Goal: Task Accomplishment & Management: Use online tool/utility

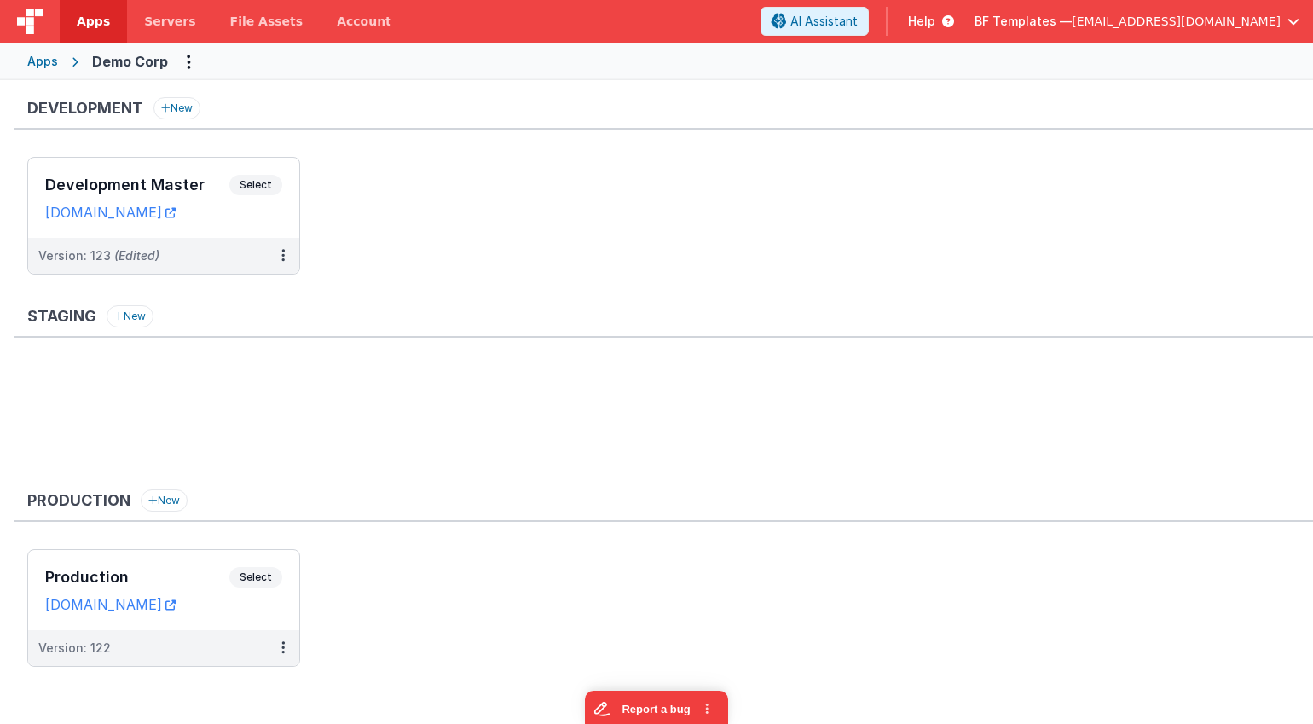
click at [373, 142] on div "Development New Development Master Select URLs demodev.fmbetterforms.com Versio…" at bounding box center [663, 194] width 1299 height 194
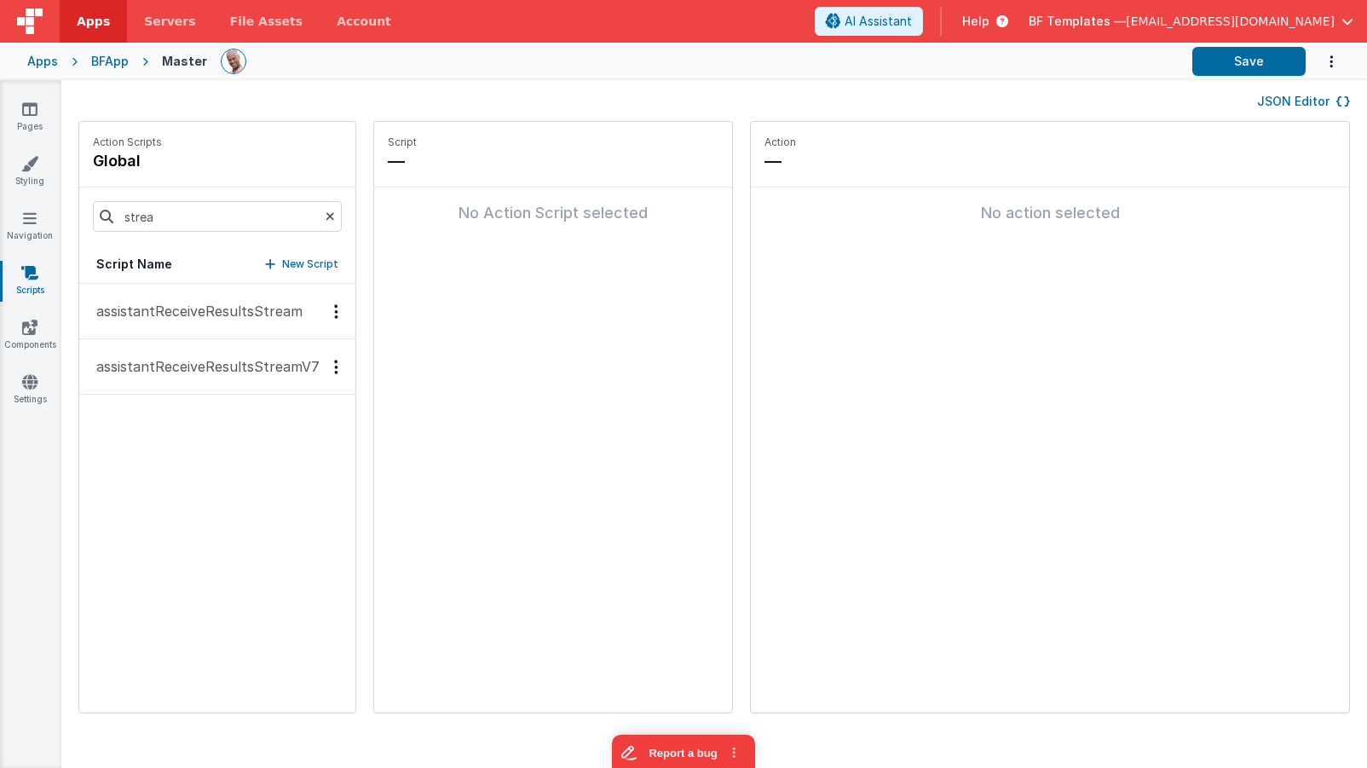
drag, startPoint x: 251, startPoint y: 367, endPoint x: 313, endPoint y: 373, distance: 61.6
click at [252, 367] on p "assistantReceiveResultsStreamV7" at bounding box center [203, 366] width 234 height 20
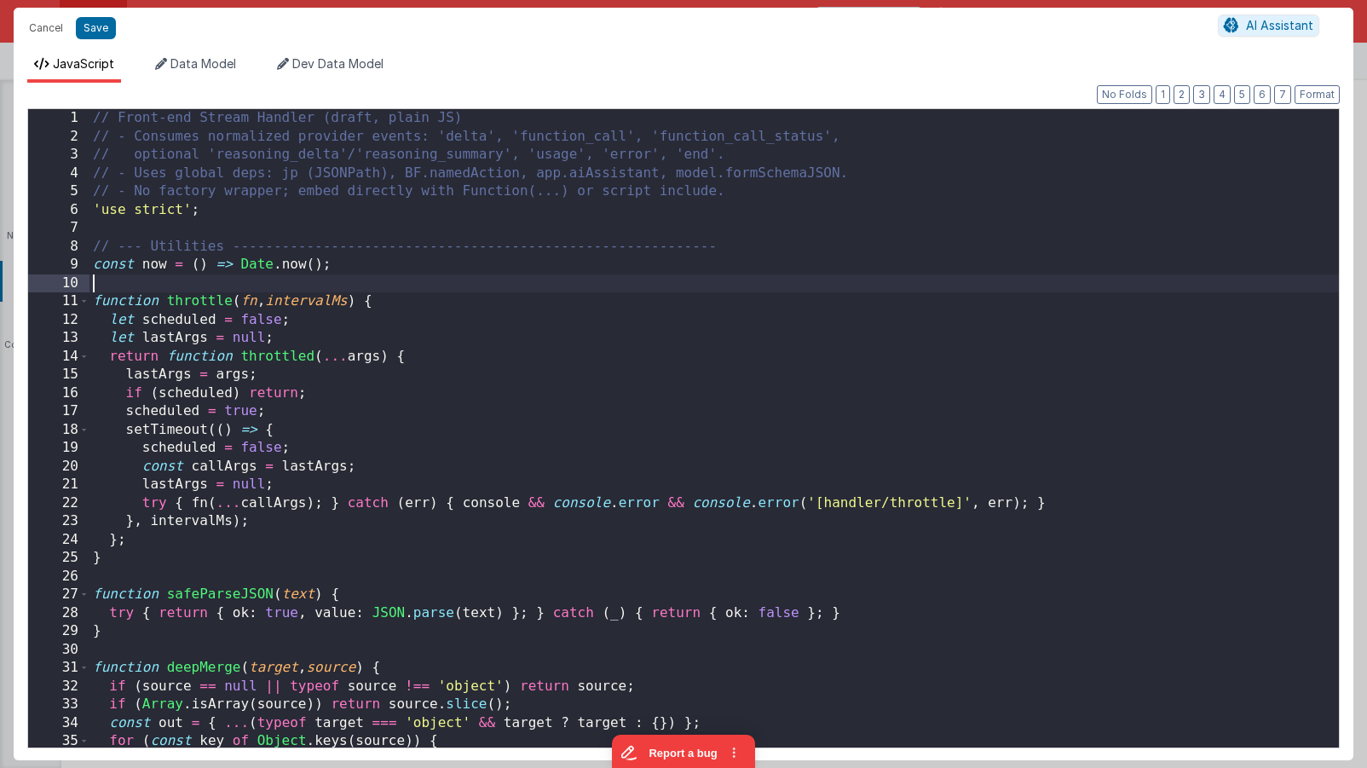
click at [772, 286] on div "// Front-end Stream Handler (draft, plain JS) // - Consumes normalized provider…" at bounding box center [715, 451] width 1250 height 685
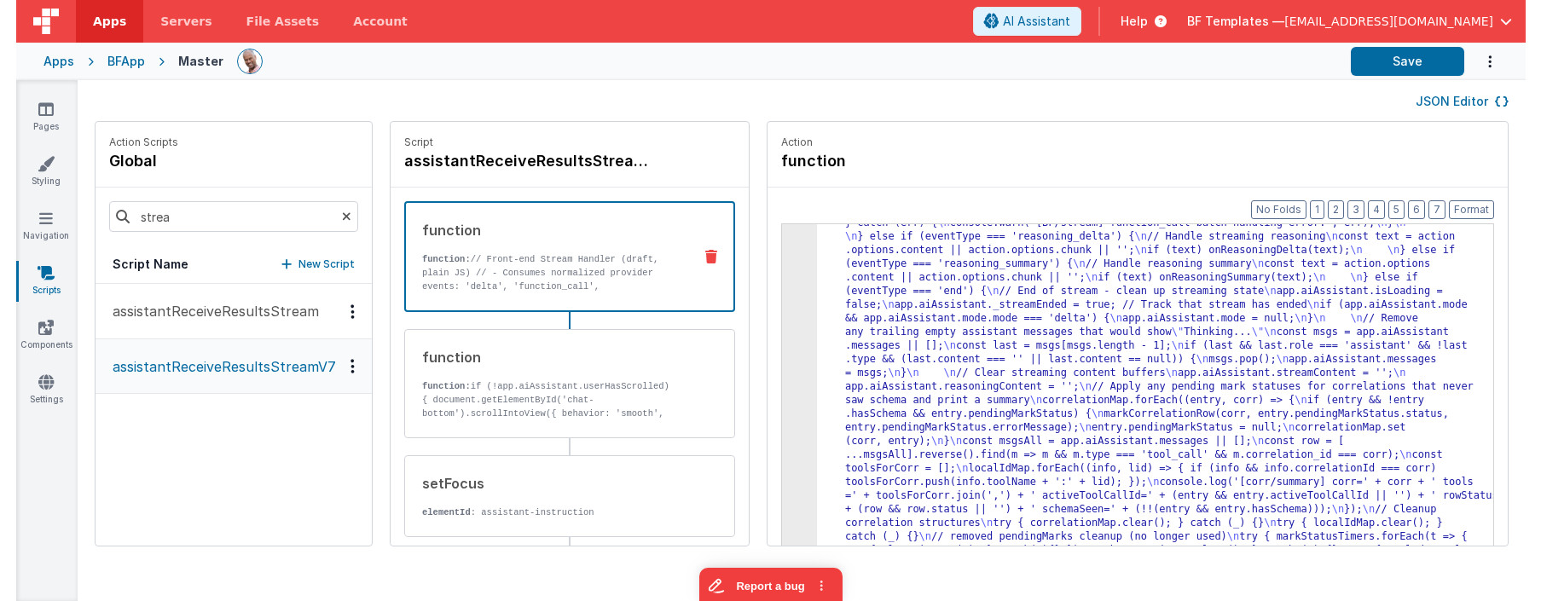
scroll to position [5696, 0]
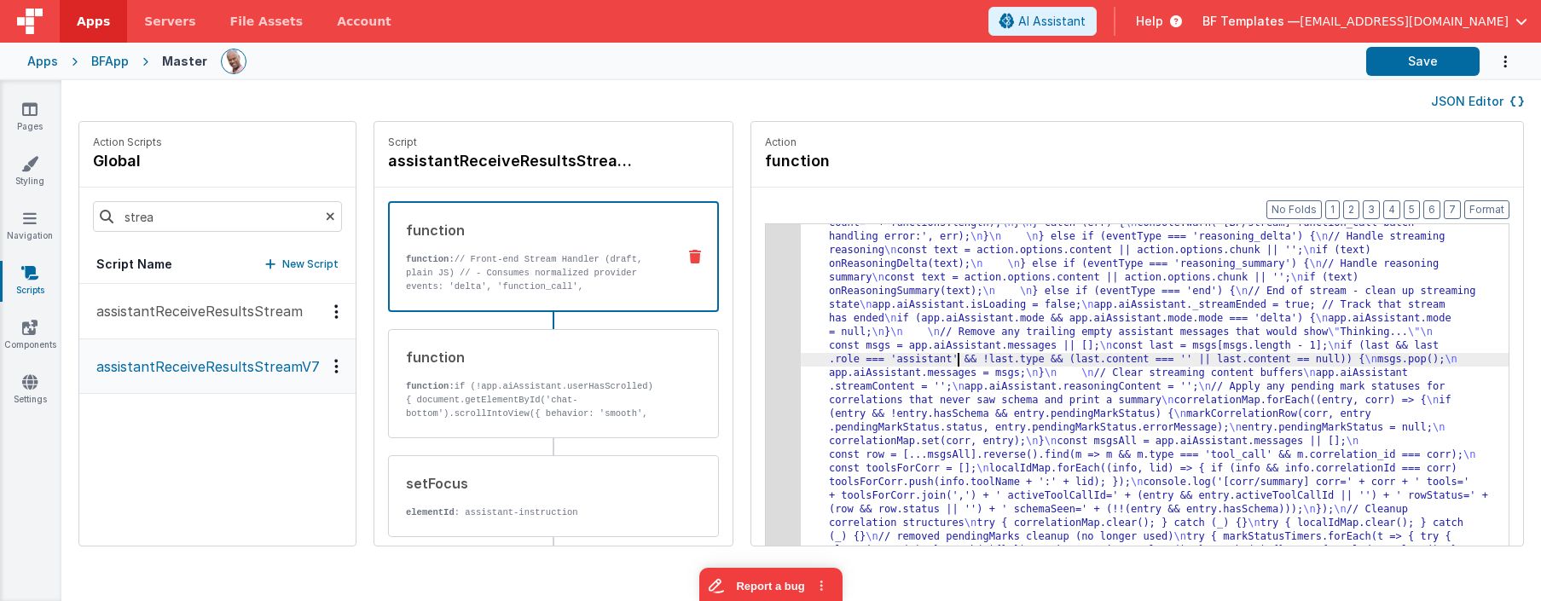
drag, startPoint x: 948, startPoint y: 353, endPoint x: 928, endPoint y: 344, distance: 22.5
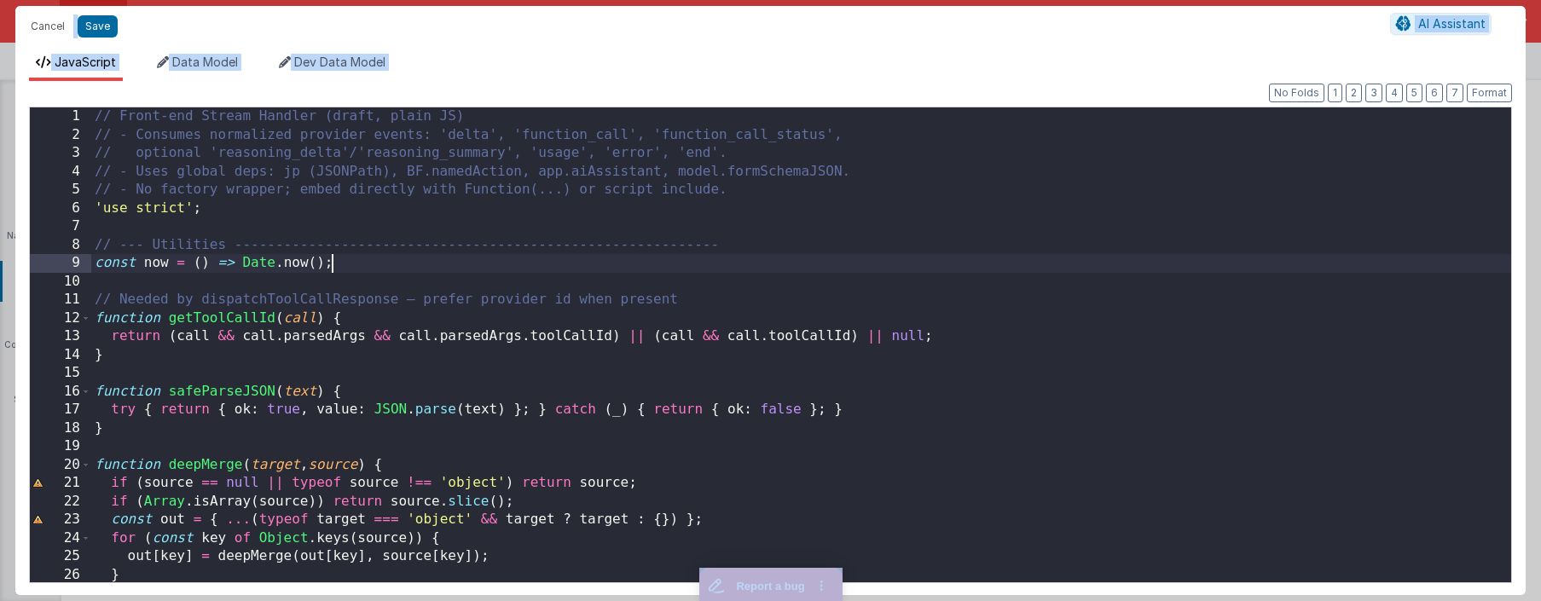
scroll to position [0, 0]
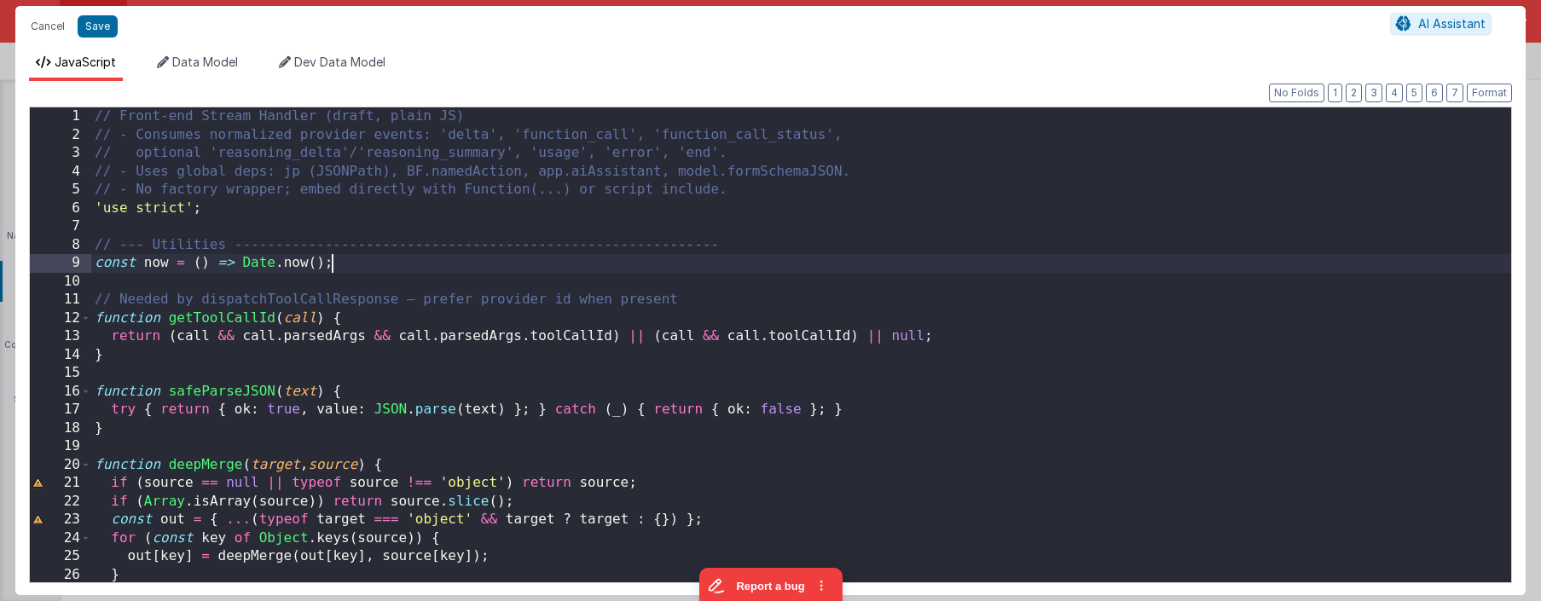
click at [830, 263] on div "// Front-end Stream Handler (draft, plain JS) // - Consumes normalized provider…" at bounding box center [800, 363] width 1419 height 512
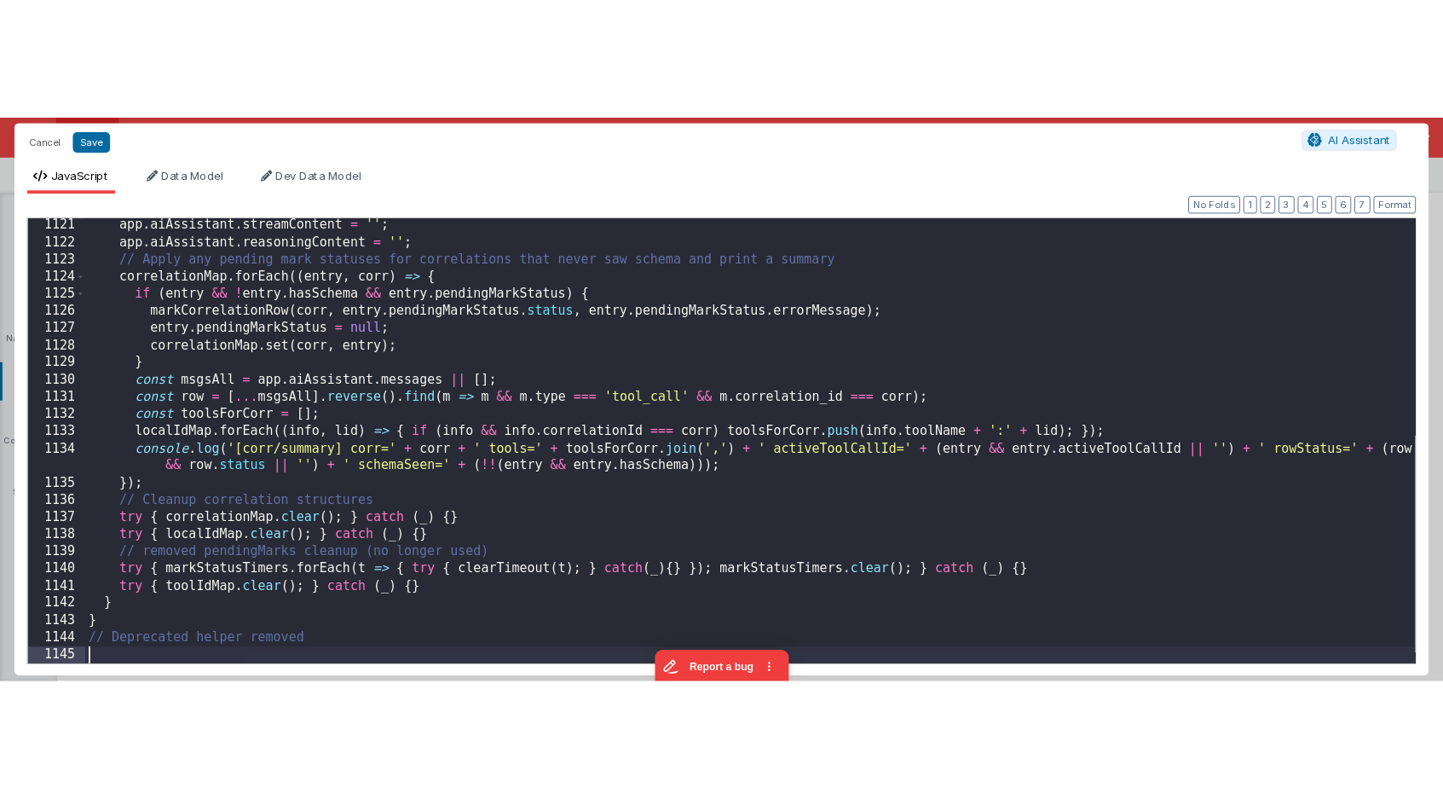
scroll to position [20641, 0]
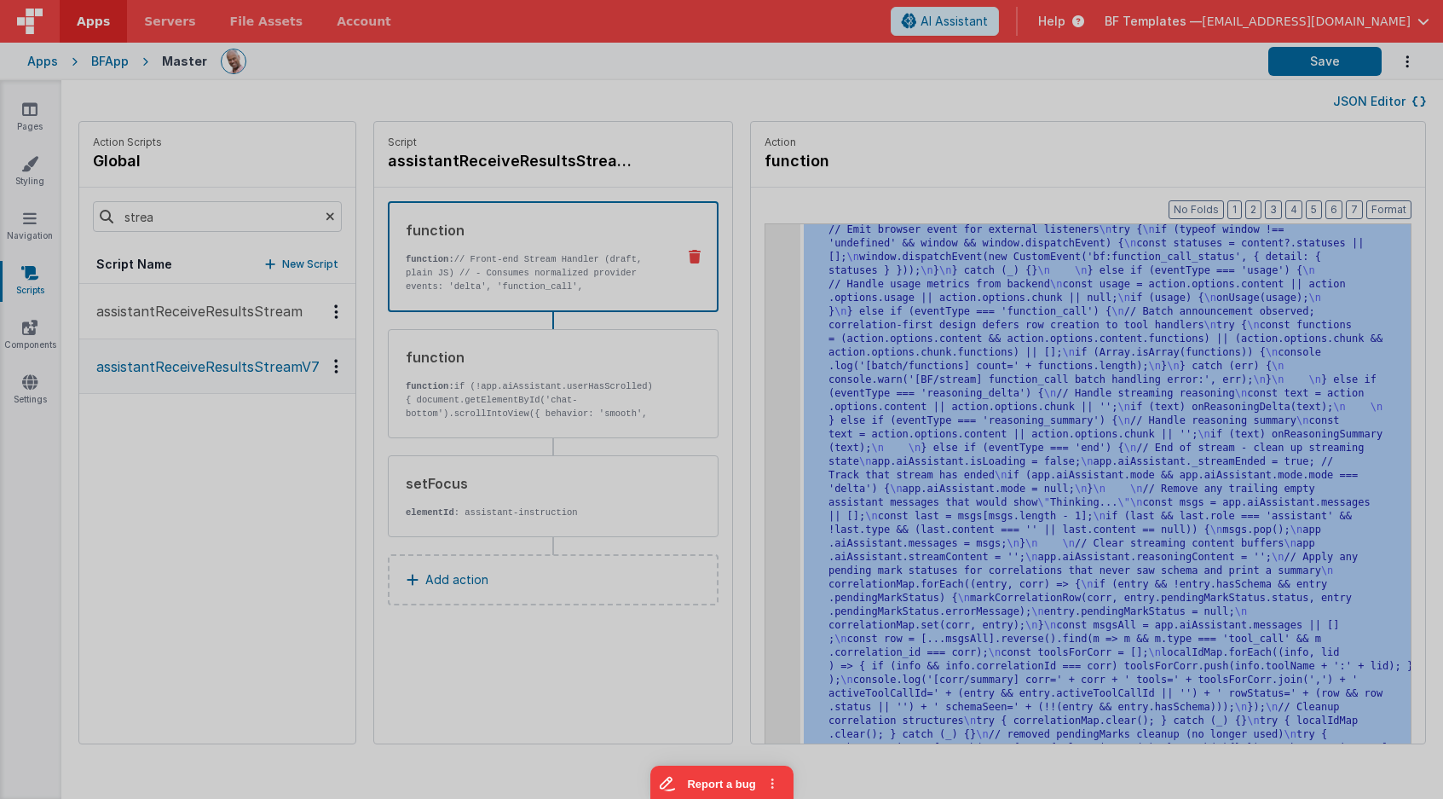
scroll to position [6507, 0]
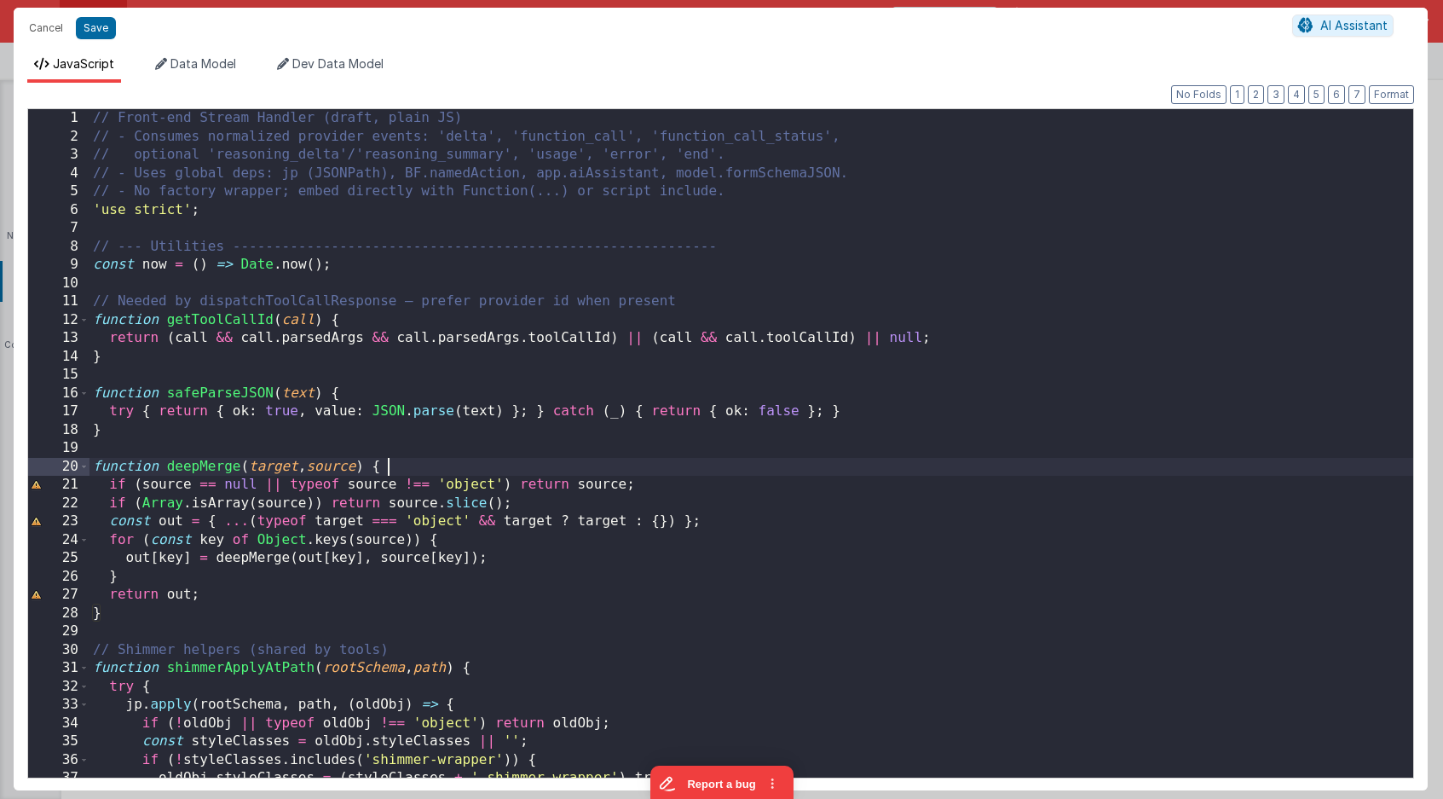
click at [991, 474] on div "// Front-end Stream Handler (draft, plain JS) // - Consumes normalized provider…" at bounding box center [752, 461] width 1324 height 705
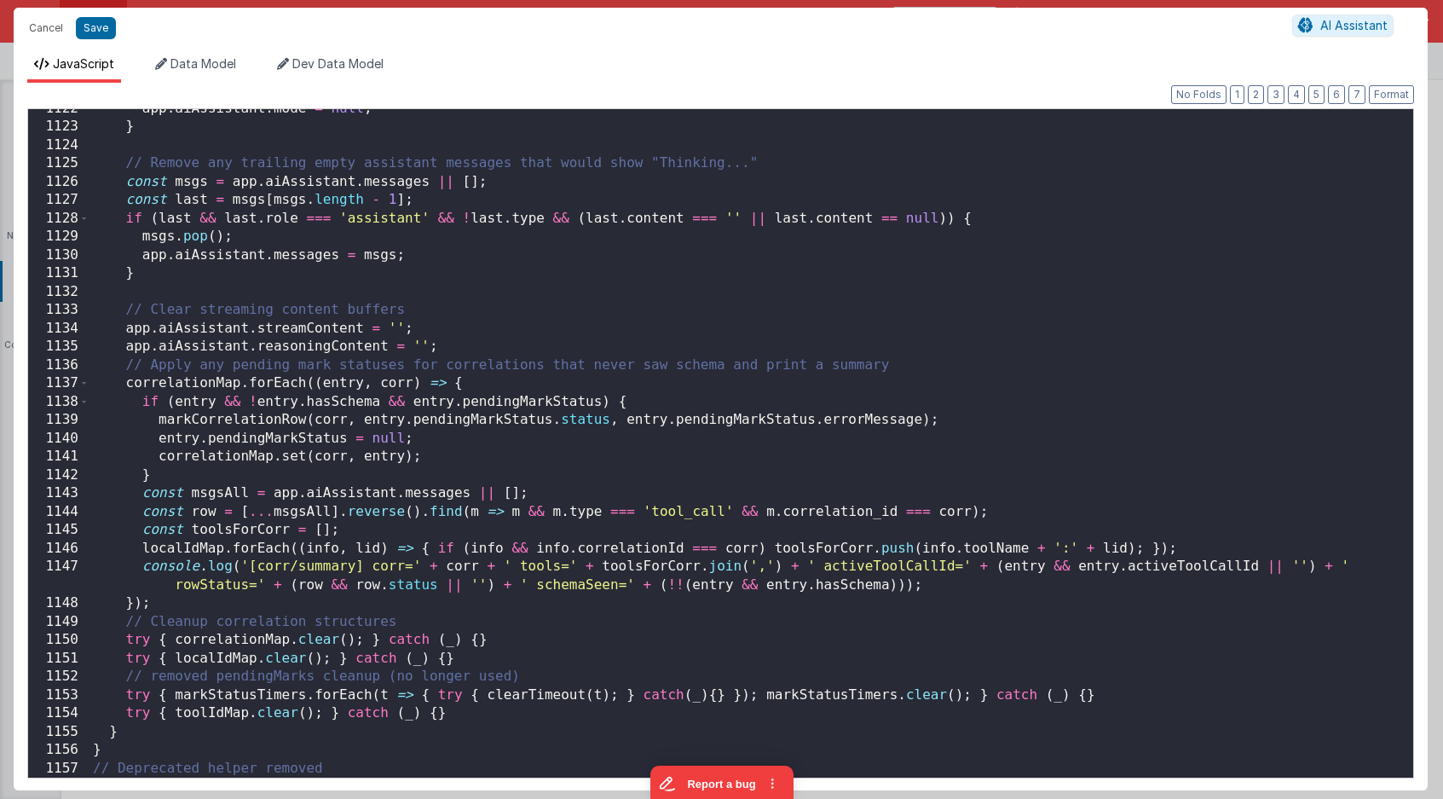
scroll to position [20722, 0]
